Goal: Transaction & Acquisition: Purchase product/service

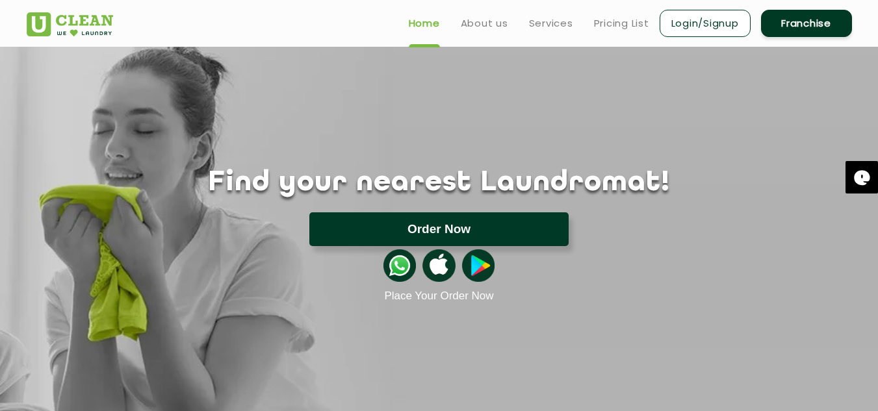
click at [515, 226] on button "Order Now" at bounding box center [438, 230] width 259 height 34
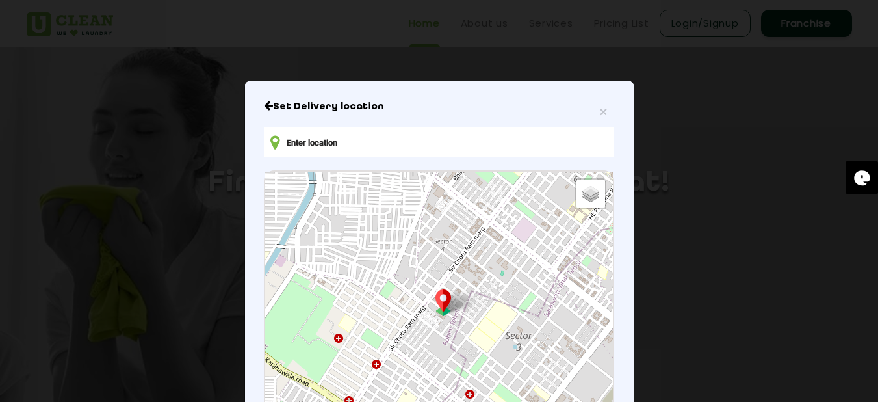
click at [391, 143] on input "text" at bounding box center [439, 141] width 350 height 29
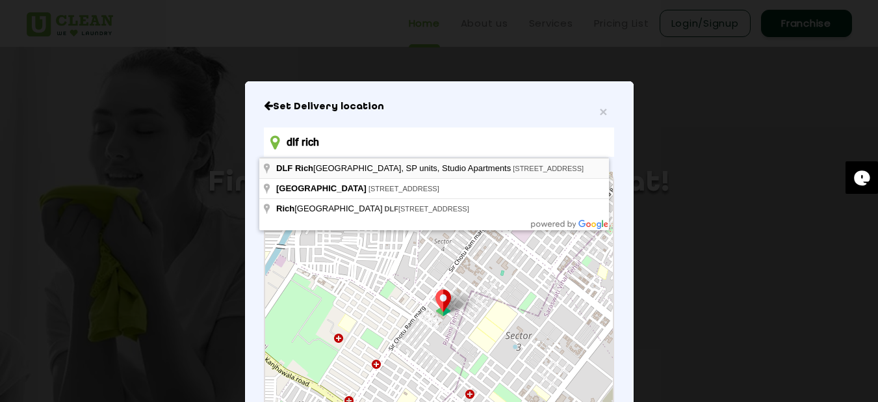
type input "dlf rich"
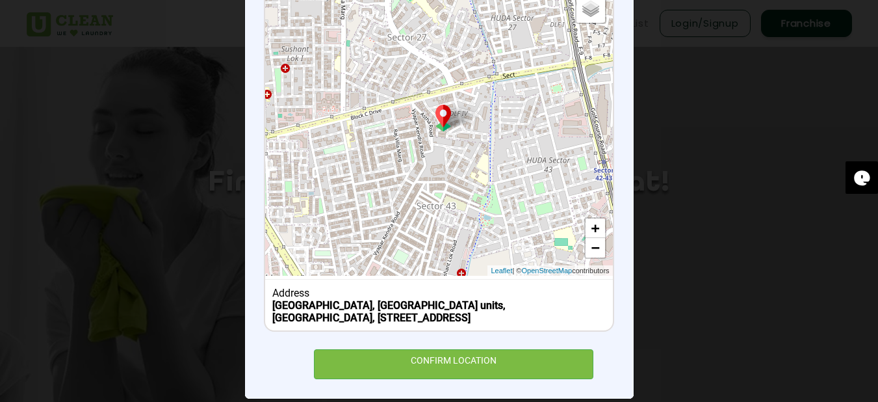
scroll to position [203, 0]
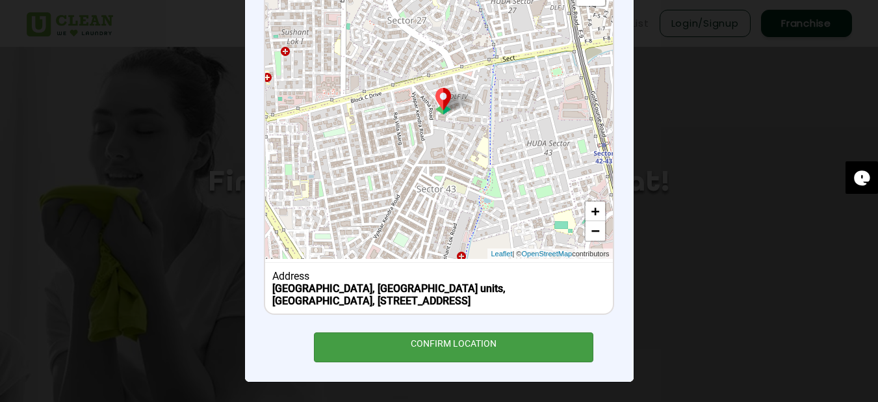
click at [458, 343] on div "CONFIRM LOCATION" at bounding box center [454, 346] width 280 height 29
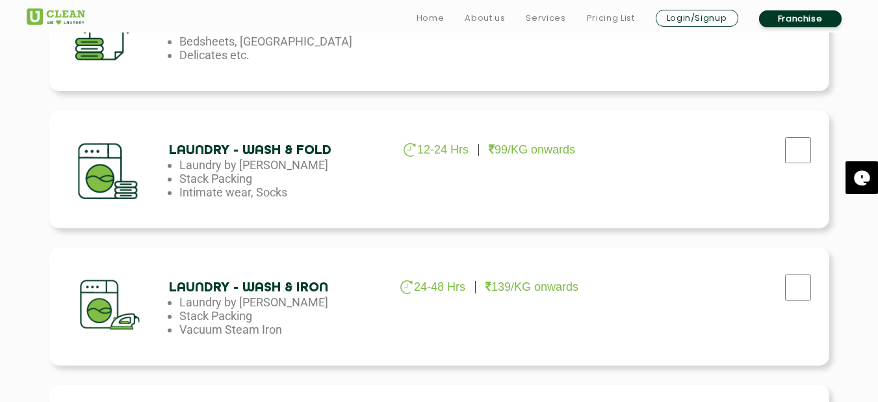
scroll to position [670, 0]
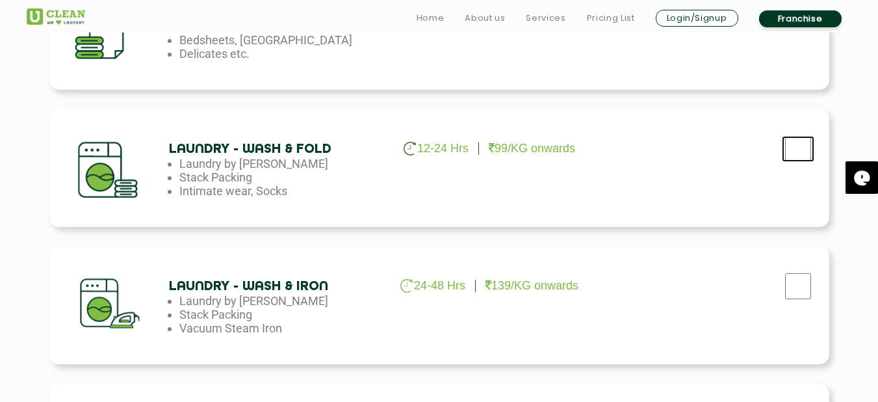
click at [797, 144] on input "checkbox" at bounding box center [798, 149] width 33 height 26
checkbox input "true"
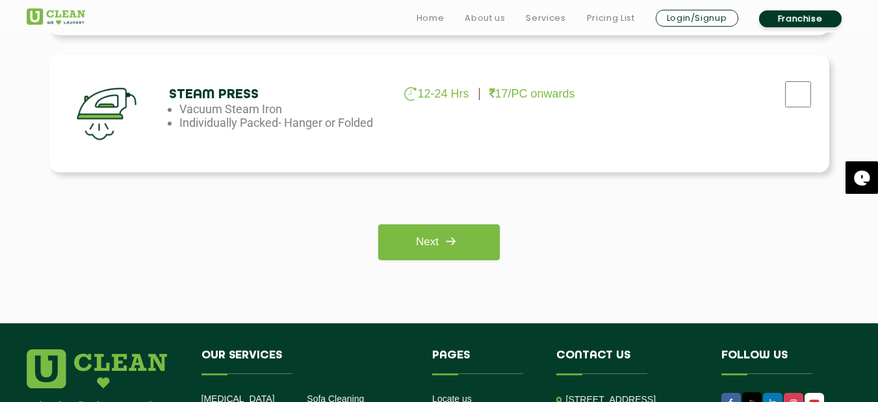
scroll to position [999, 0]
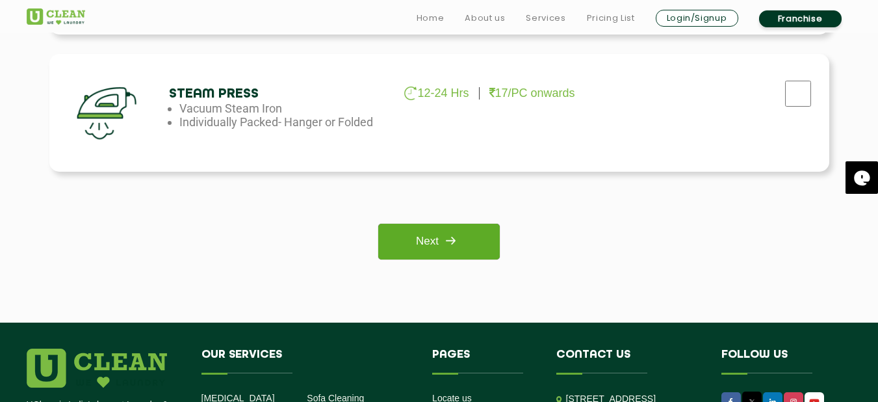
click at [486, 240] on link "Next" at bounding box center [439, 242] width 122 height 36
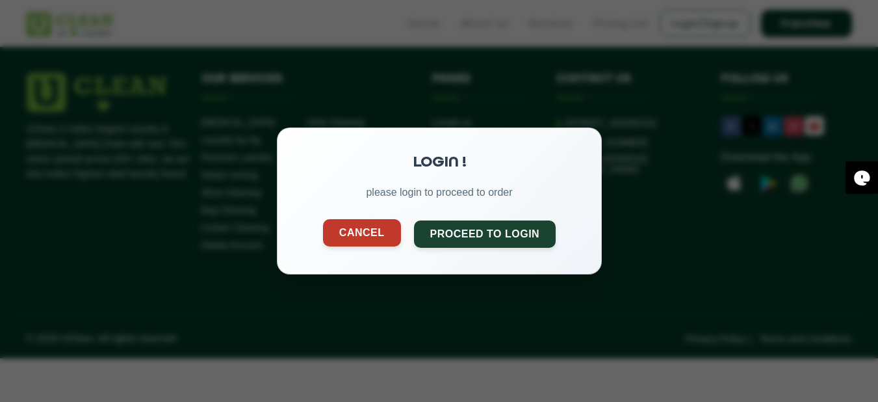
click at [361, 231] on button "Cancel" at bounding box center [361, 232] width 78 height 27
